Goal: Information Seeking & Learning: Learn about a topic

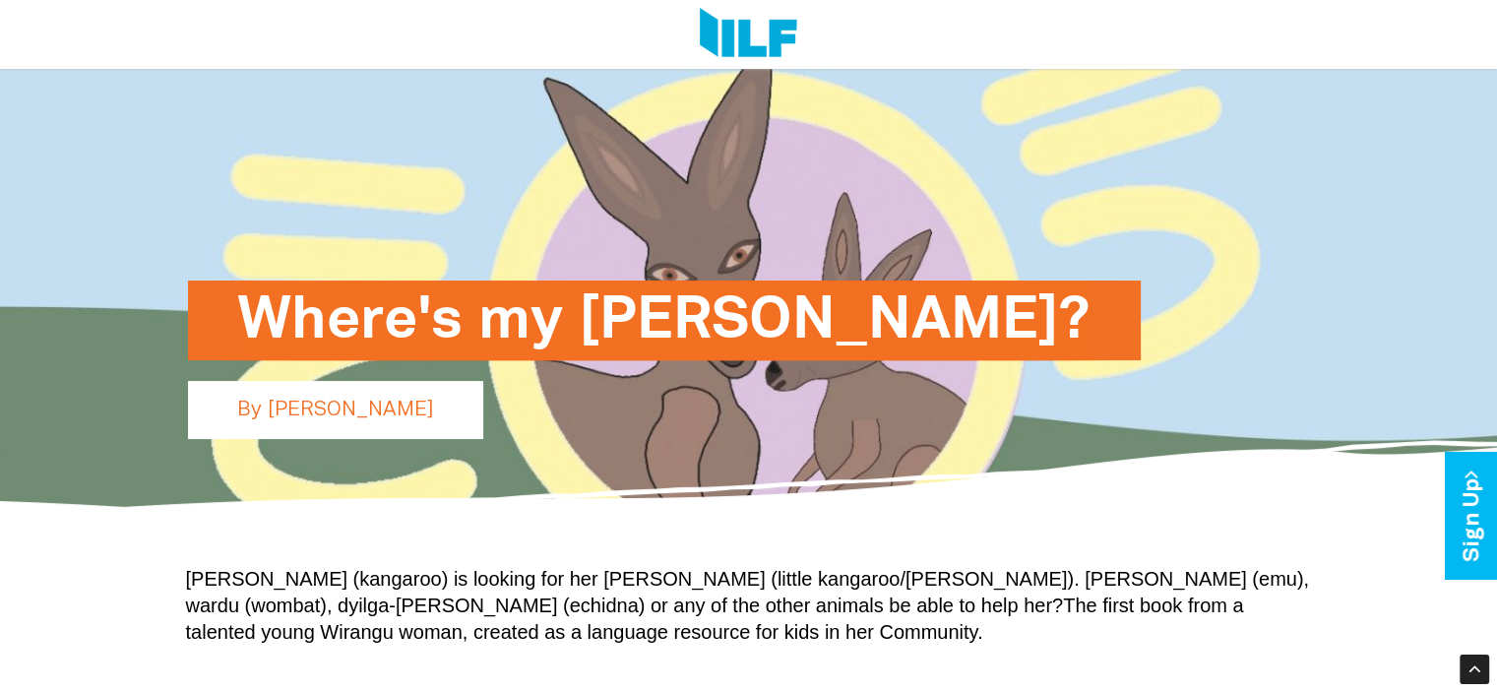
click at [778, 335] on h1 "Where's my [PERSON_NAME]?" at bounding box center [664, 320] width 854 height 80
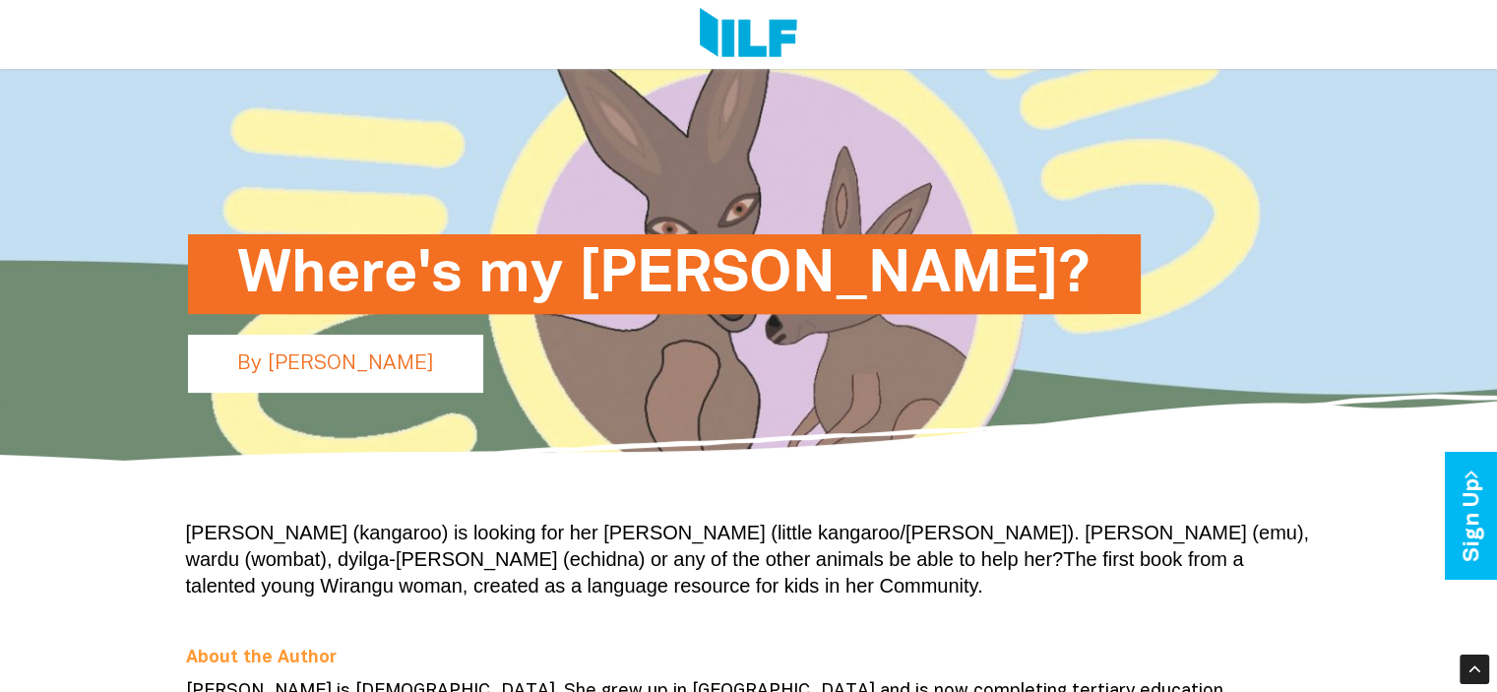
scroll to position [189, 0]
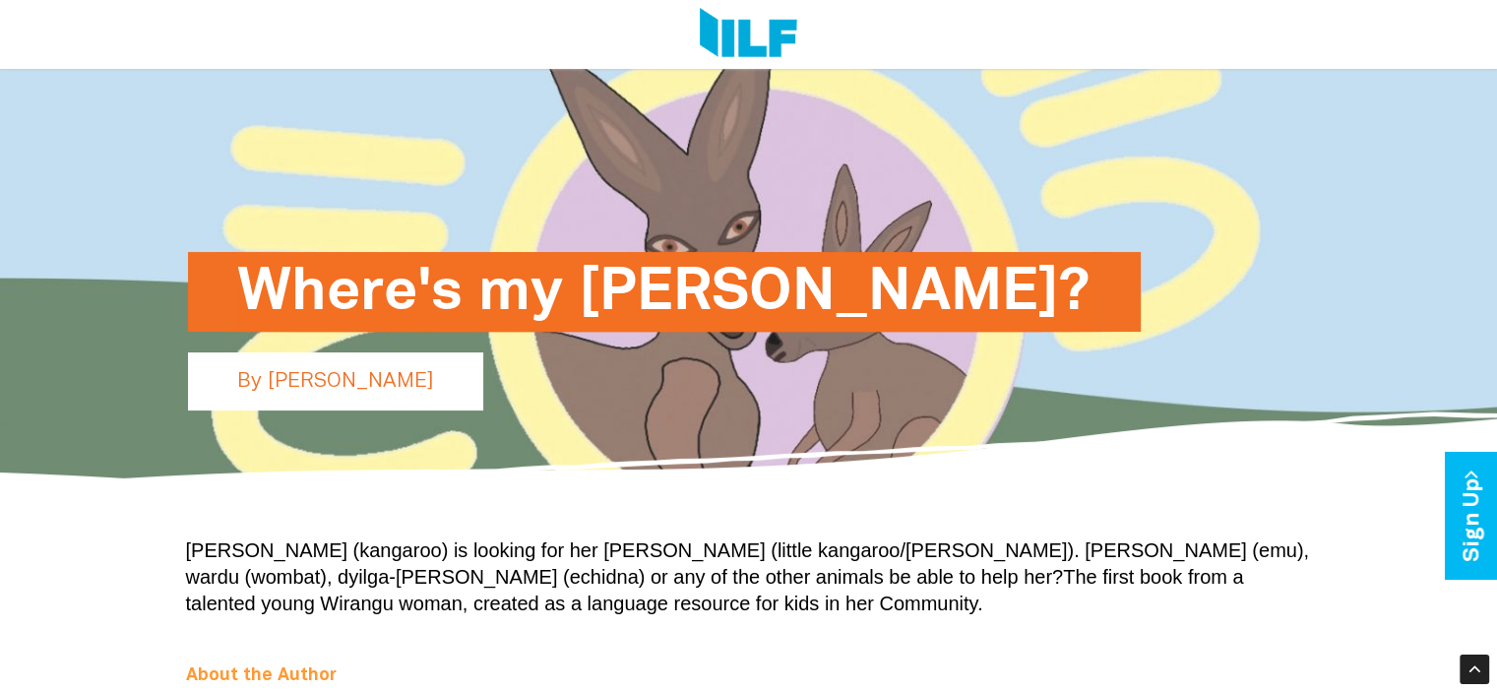
click at [244, 233] on div "Where's my [PERSON_NAME]? By [PERSON_NAME]" at bounding box center [748, 194] width 1151 height 581
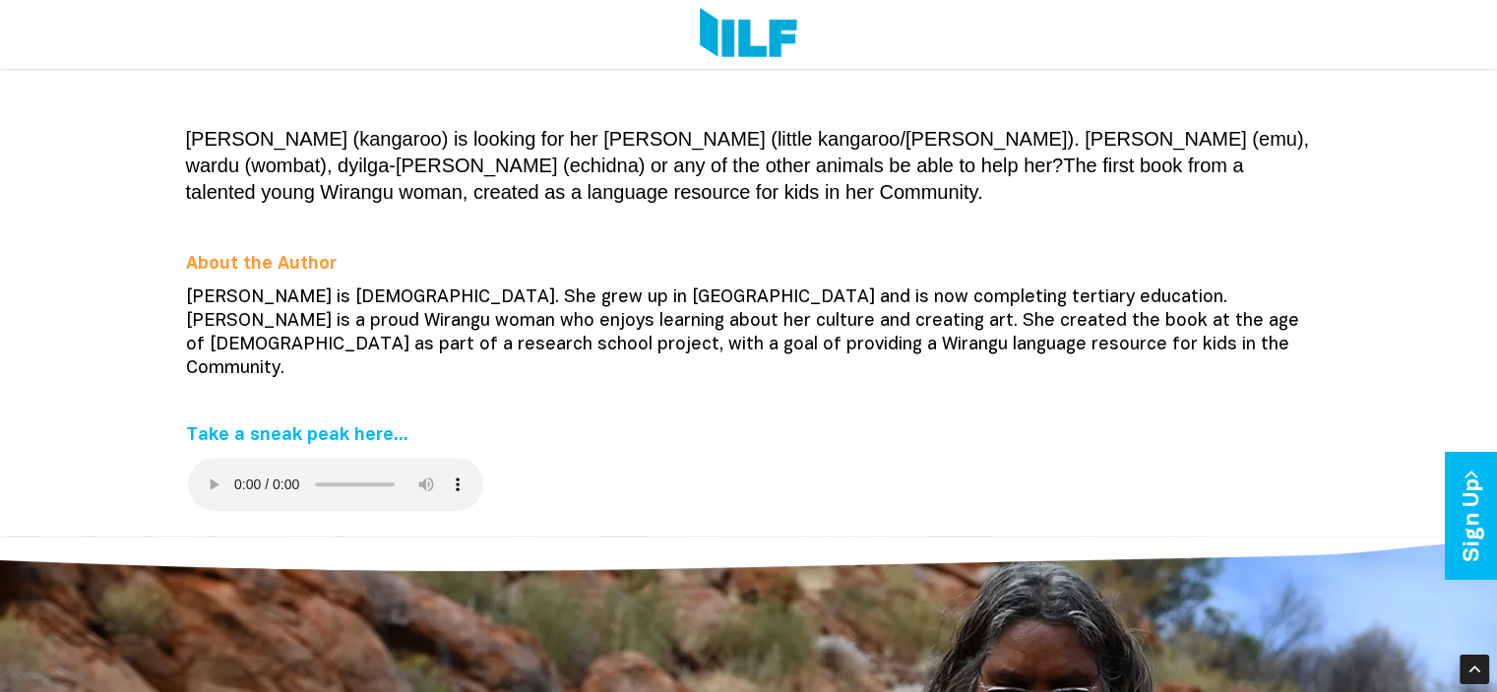
scroll to position [614, 0]
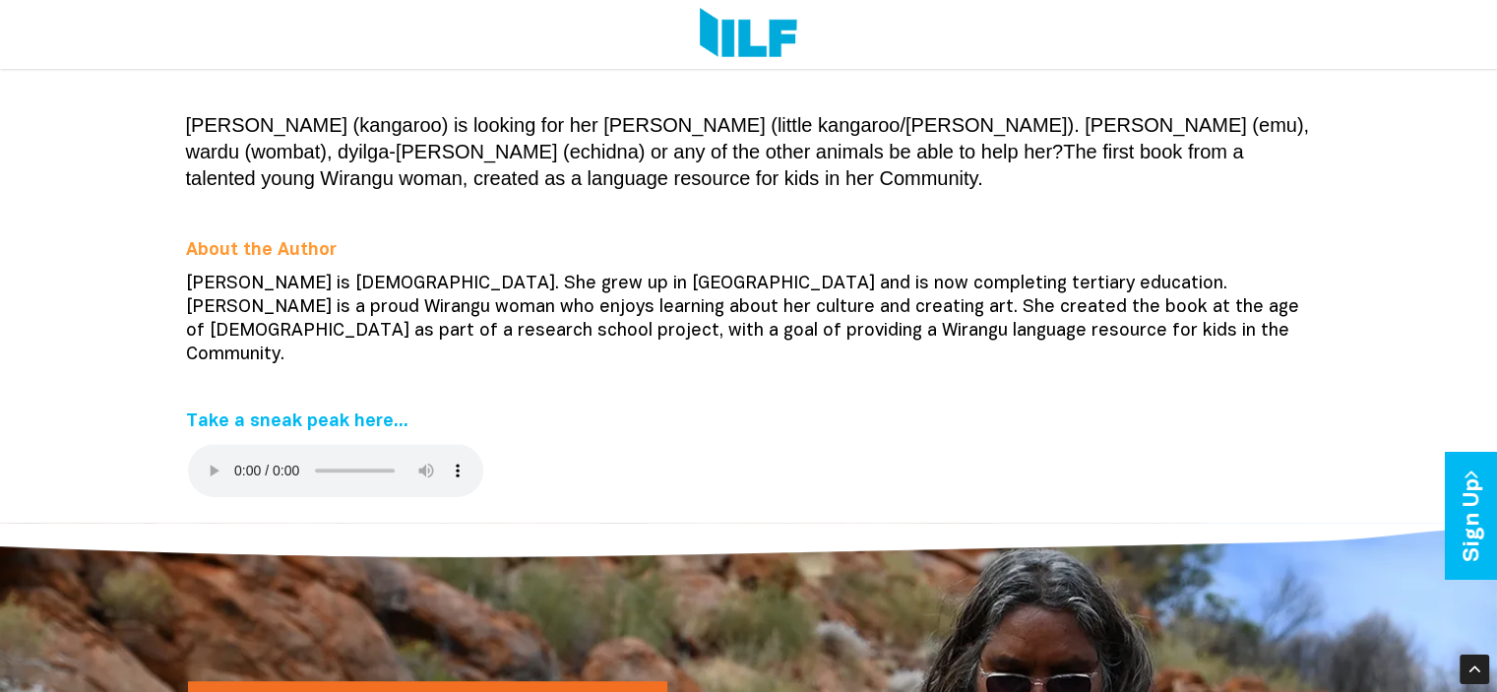
click at [148, 269] on div "[PERSON_NAME] (kangaroo) is looking for her [PERSON_NAME] (little kangaroo/[PER…" at bounding box center [748, 310] width 1497 height 424
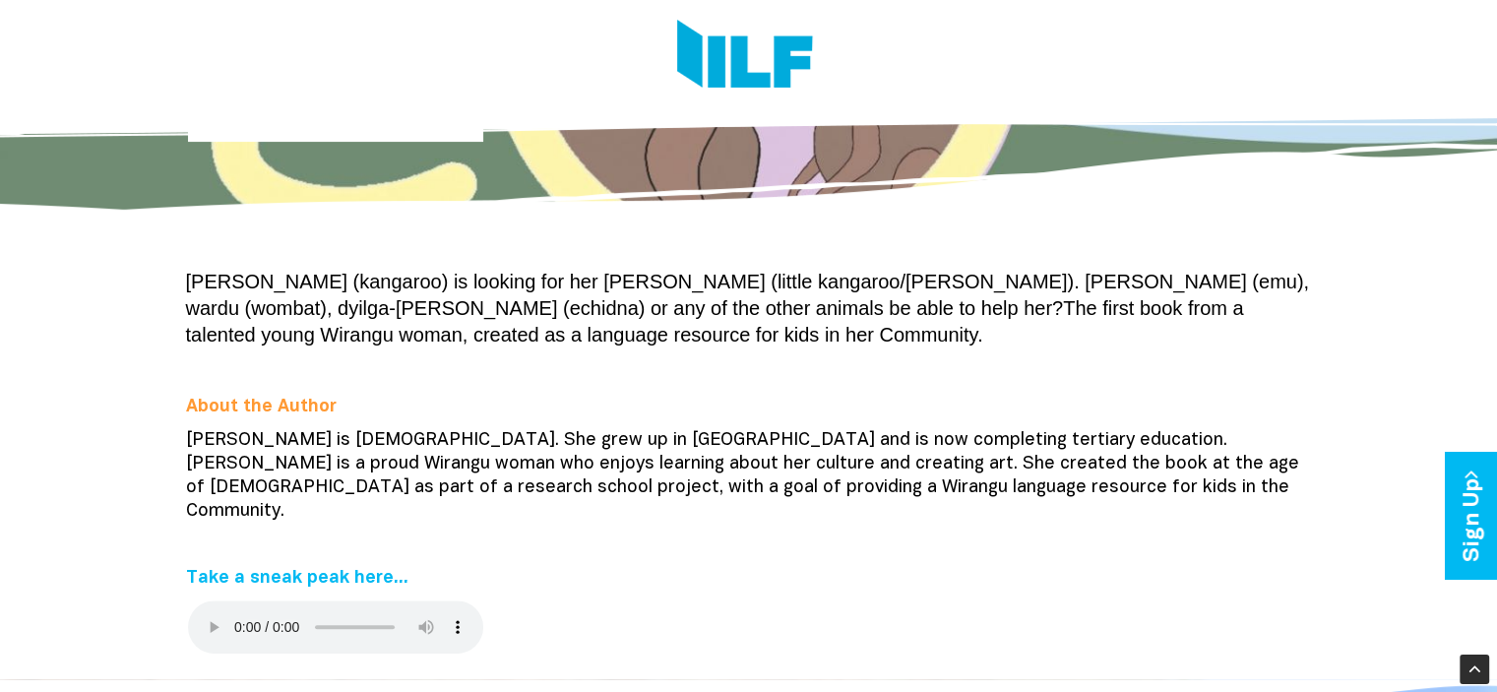
scroll to position [0, 0]
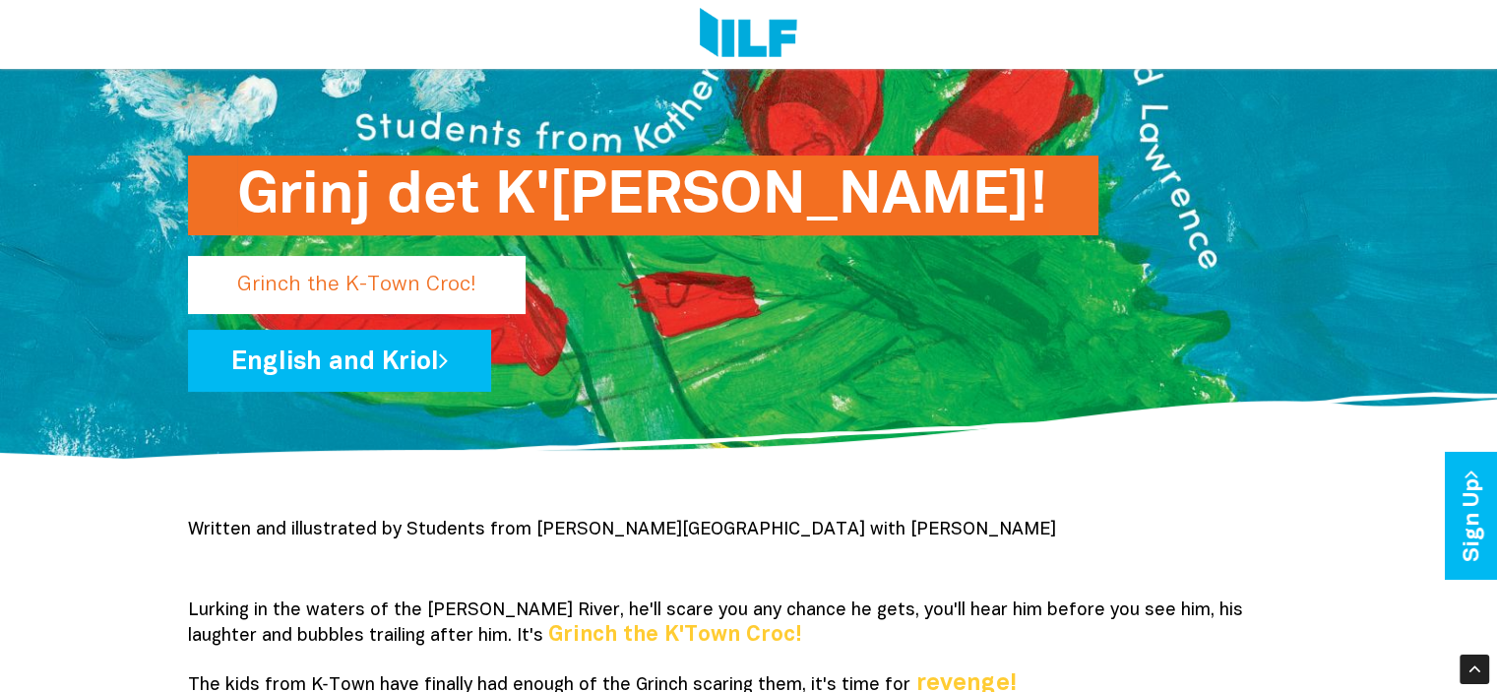
scroll to position [217, 0]
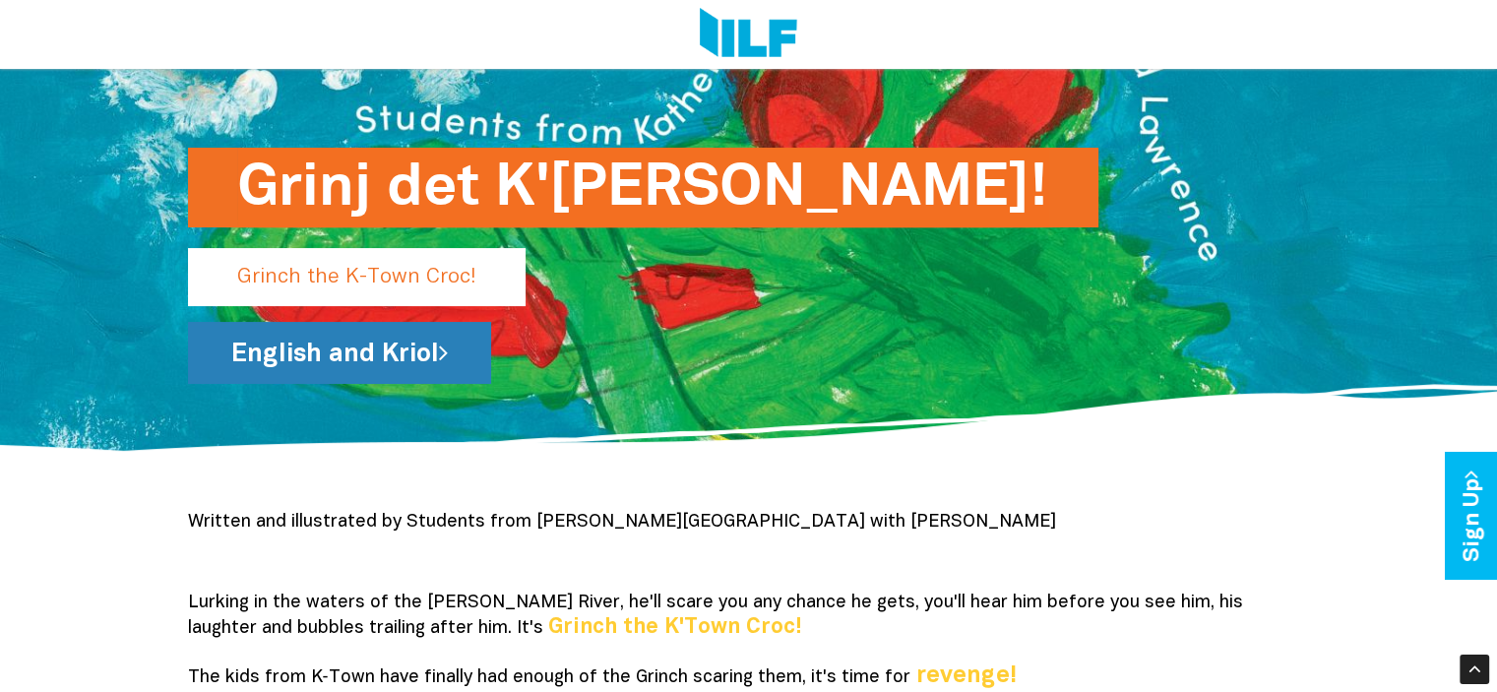
click at [243, 348] on link "English and Kriol" at bounding box center [339, 353] width 303 height 62
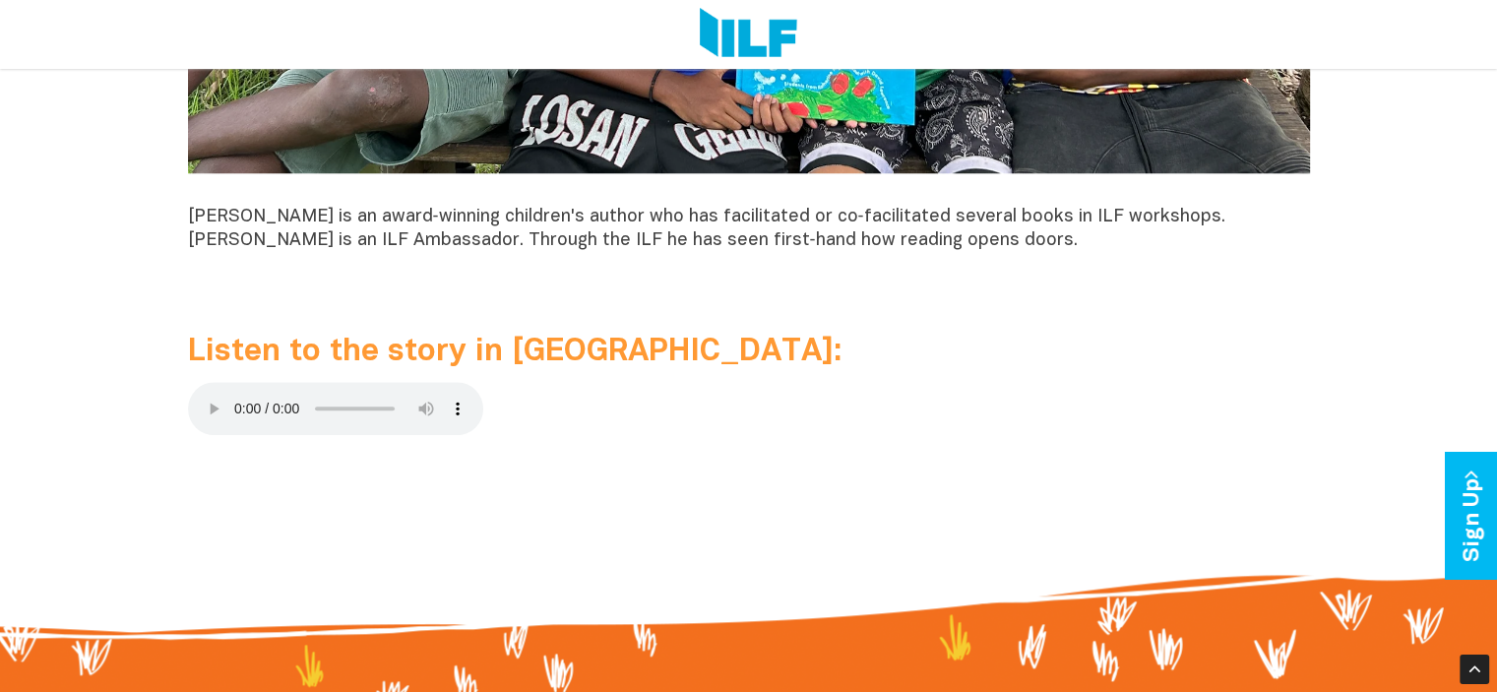
scroll to position [1889, 0]
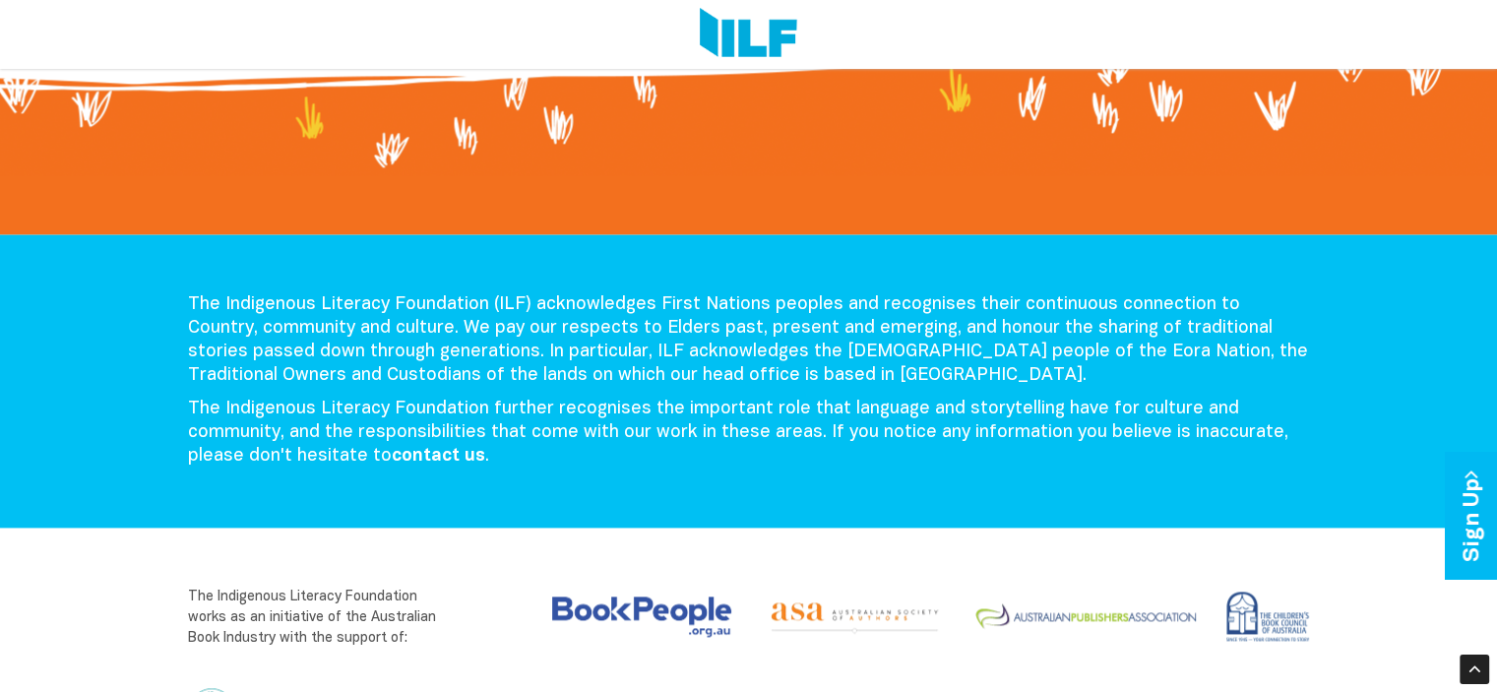
scroll to position [1883, 0]
